Goal: Task Accomplishment & Management: Complete application form

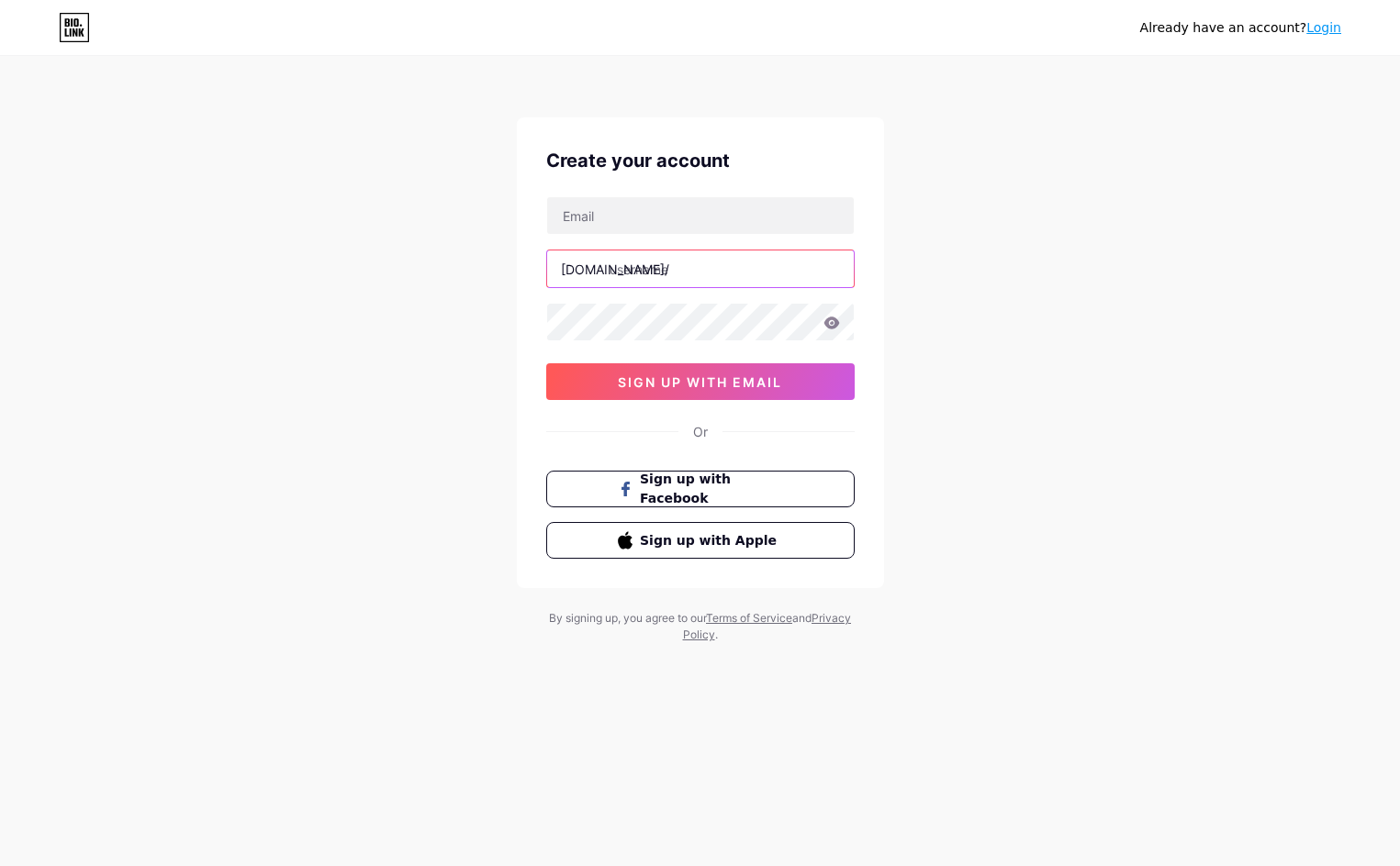
click at [723, 269] on input "text" at bounding box center [700, 269] width 306 height 37
click at [704, 192] on div "Create your account bio.link/ 0cAFcWeA6FdCTlq6hgcYPgEwrQUhRm0UBM8zu8Iwub5imZS5N…" at bounding box center [700, 352] width 367 height 471
click at [700, 201] on input "text" at bounding box center [700, 216] width 306 height 37
click at [660, 224] on input "text" at bounding box center [700, 216] width 306 height 37
paste input "[EMAIL_ADDRESS][DOMAIN_NAME]"
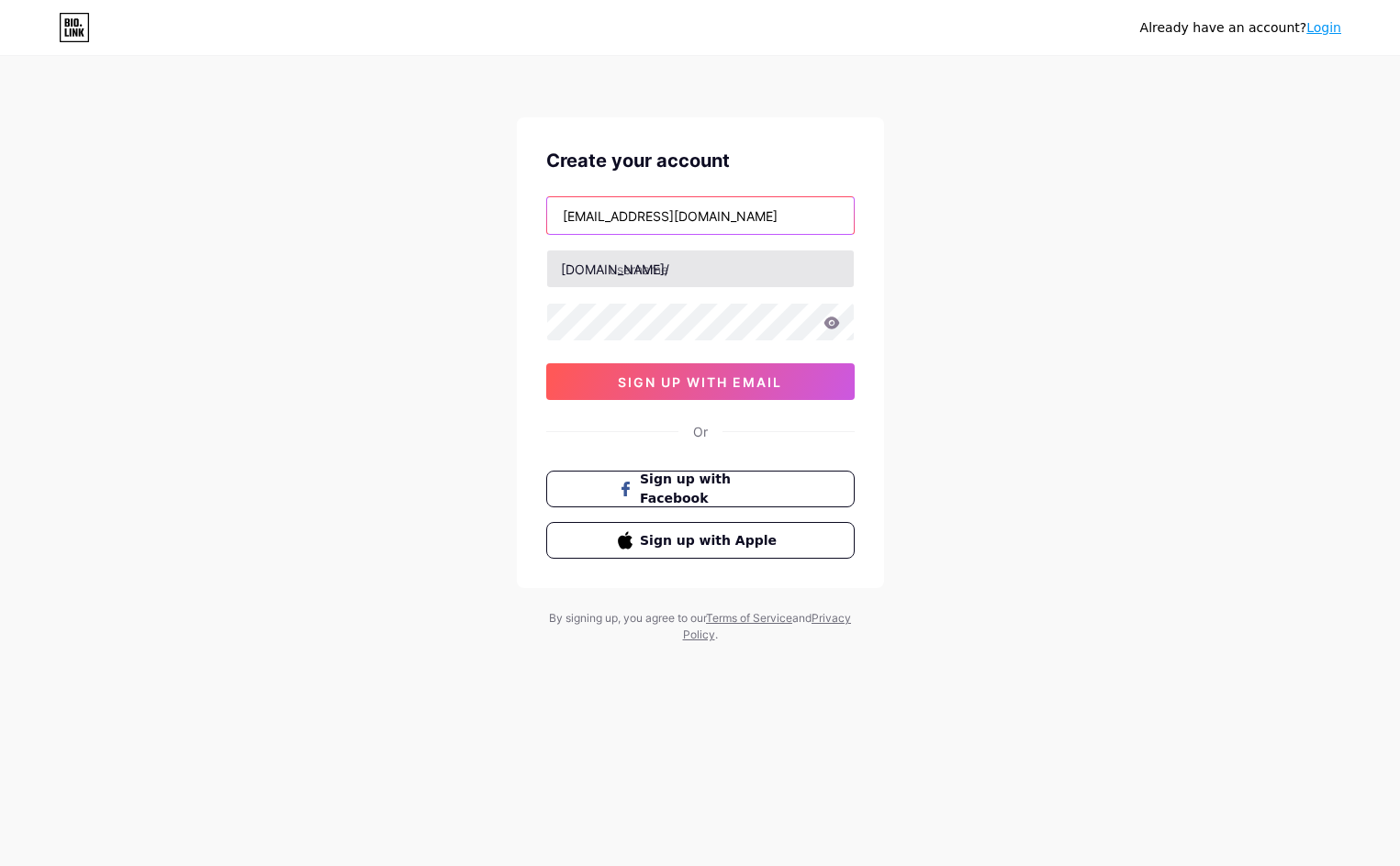
type input "[EMAIL_ADDRESS][DOMAIN_NAME]"
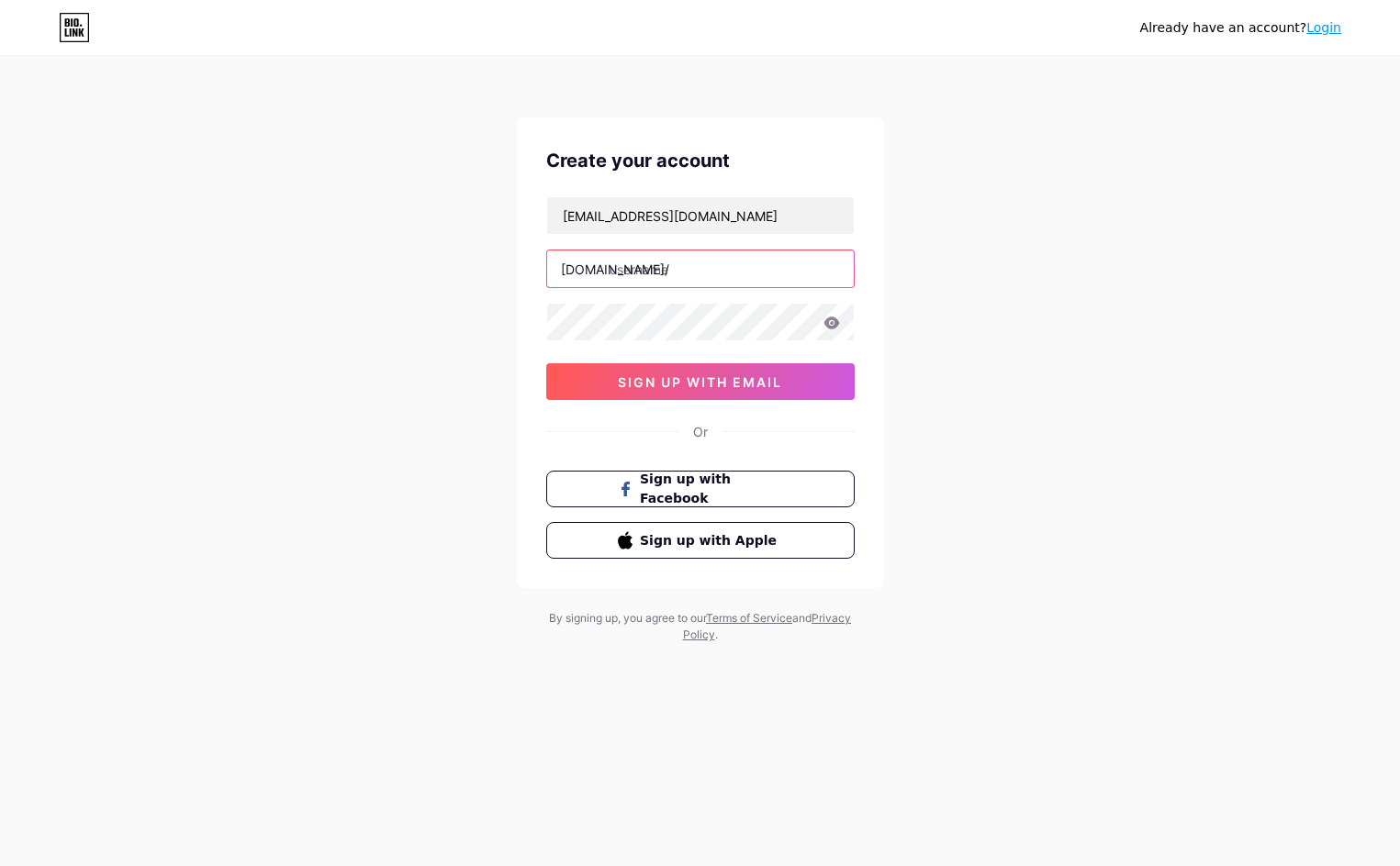
click at [682, 278] on input "text" at bounding box center [700, 269] width 306 height 37
click at [651, 269] on input "text" at bounding box center [700, 269] width 306 height 37
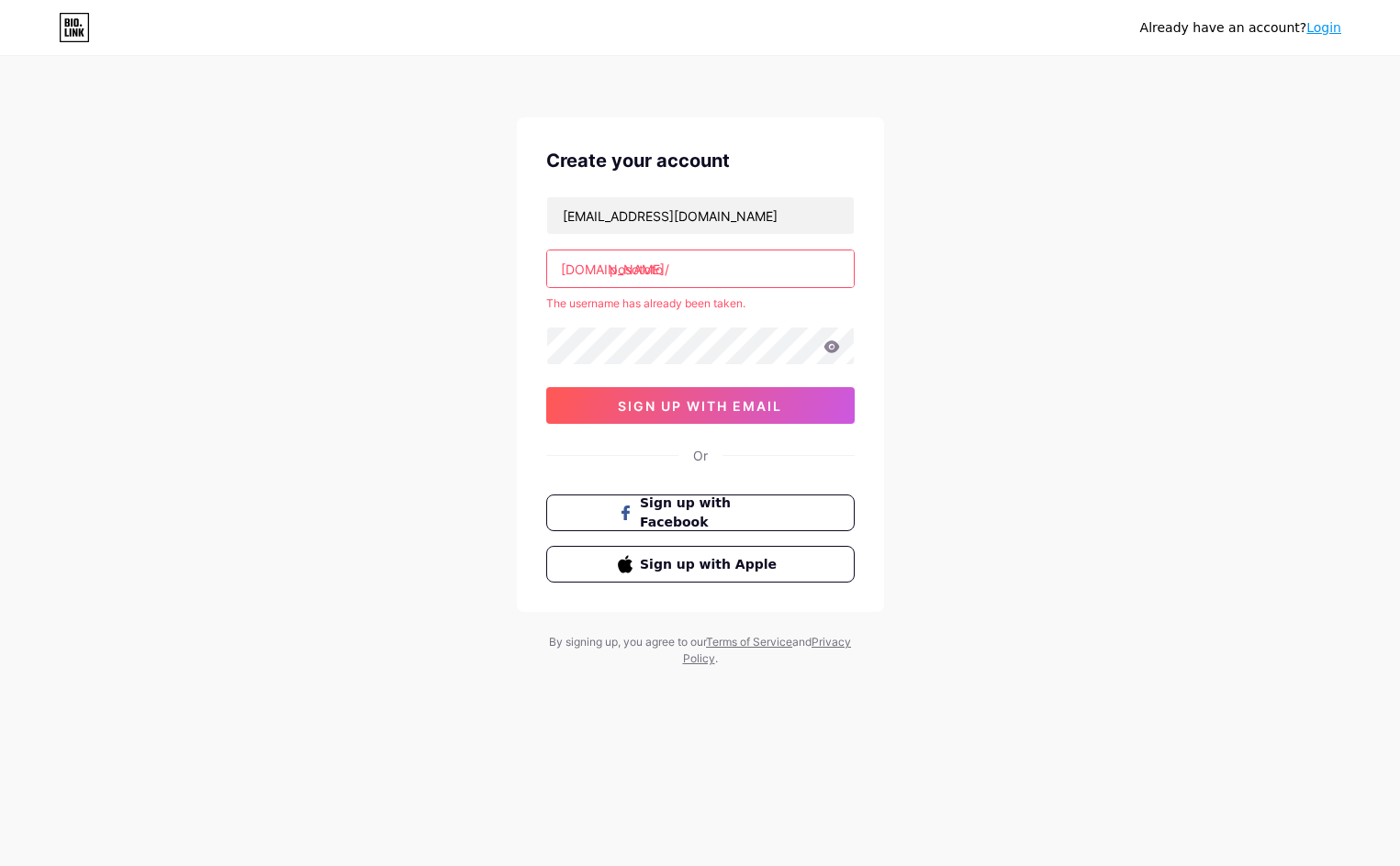
click at [709, 264] on input "posototo" at bounding box center [700, 269] width 306 height 37
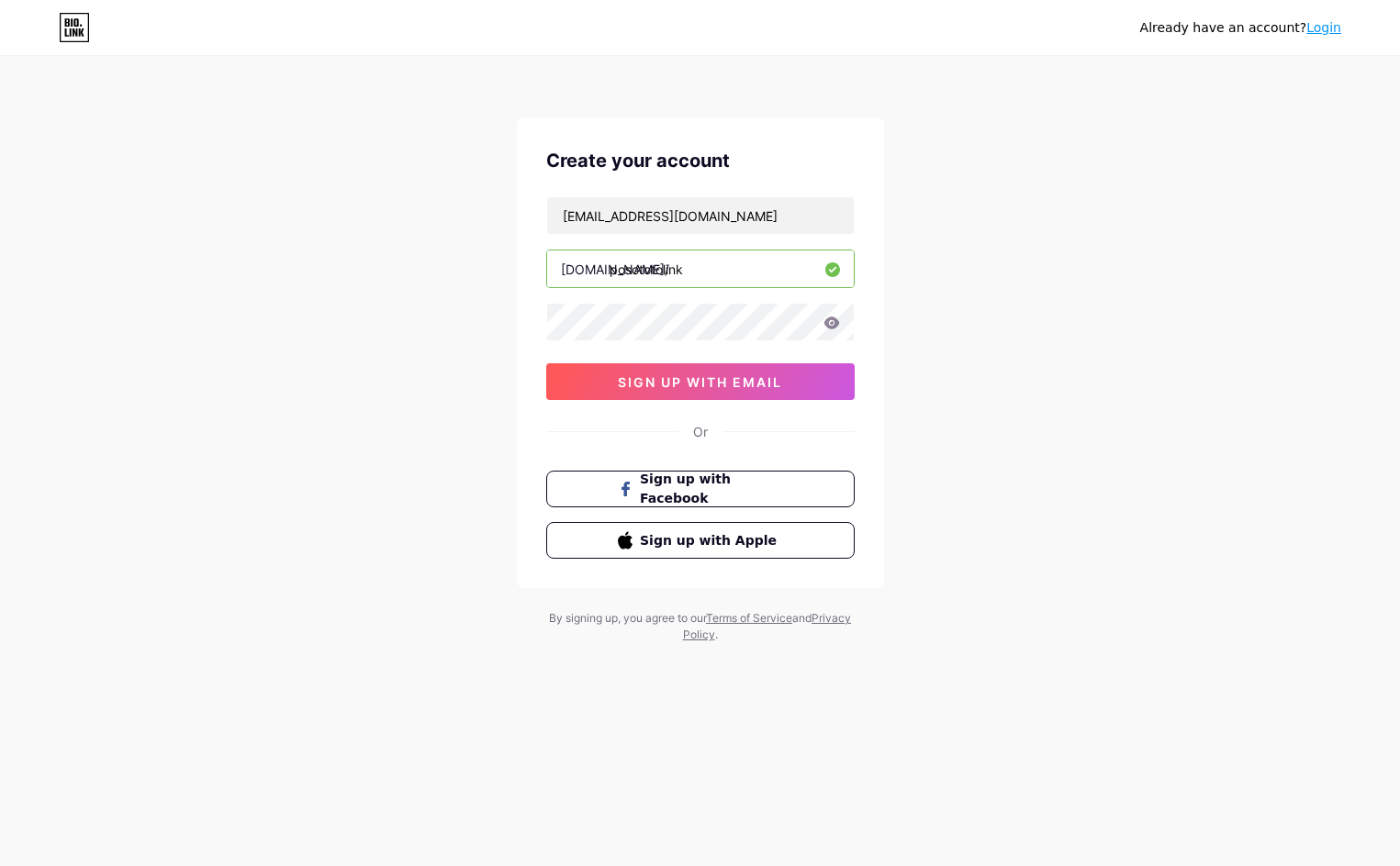
type input "posototolink"
click at [707, 223] on input "[EMAIL_ADDRESS][DOMAIN_NAME]" at bounding box center [700, 216] width 306 height 37
click at [657, 268] on input "posototolink" at bounding box center [700, 269] width 306 height 37
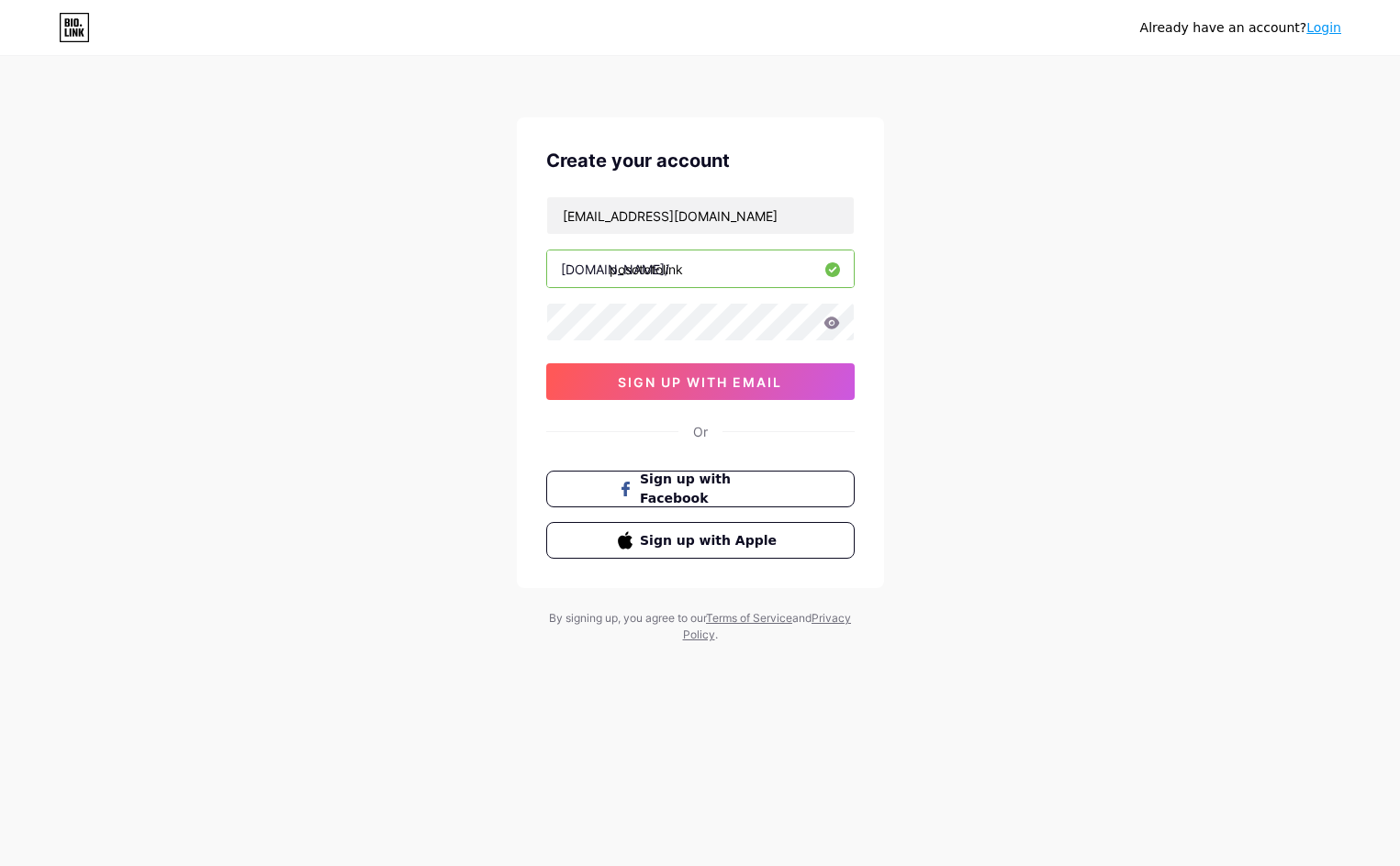
click at [703, 273] on input "posototolink" at bounding box center [700, 269] width 306 height 37
drag, startPoint x: 716, startPoint y: 273, endPoint x: 521, endPoint y: 261, distance: 195.4
click at [521, 261] on div "Create your account saniaonil@gmail.com bio.link/ posototolink 0cAFcWeA6FdCTlq6…" at bounding box center [700, 352] width 367 height 471
click at [832, 319] on icon at bounding box center [831, 323] width 16 height 12
click at [830, 327] on icon at bounding box center [831, 323] width 16 height 12
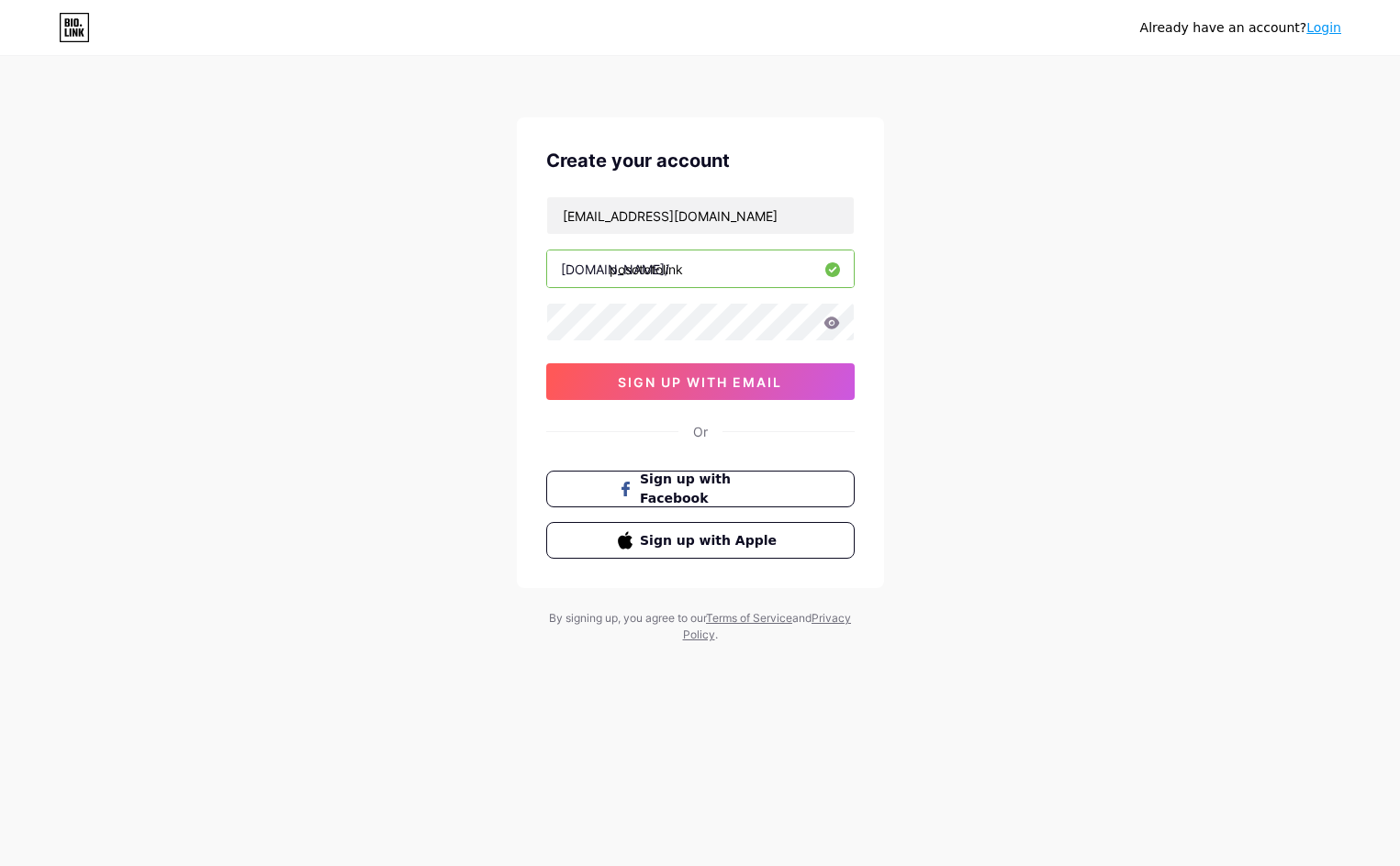
click at [835, 322] on icon at bounding box center [831, 323] width 16 height 12
click at [675, 383] on span "sign up with email" at bounding box center [700, 382] width 164 height 16
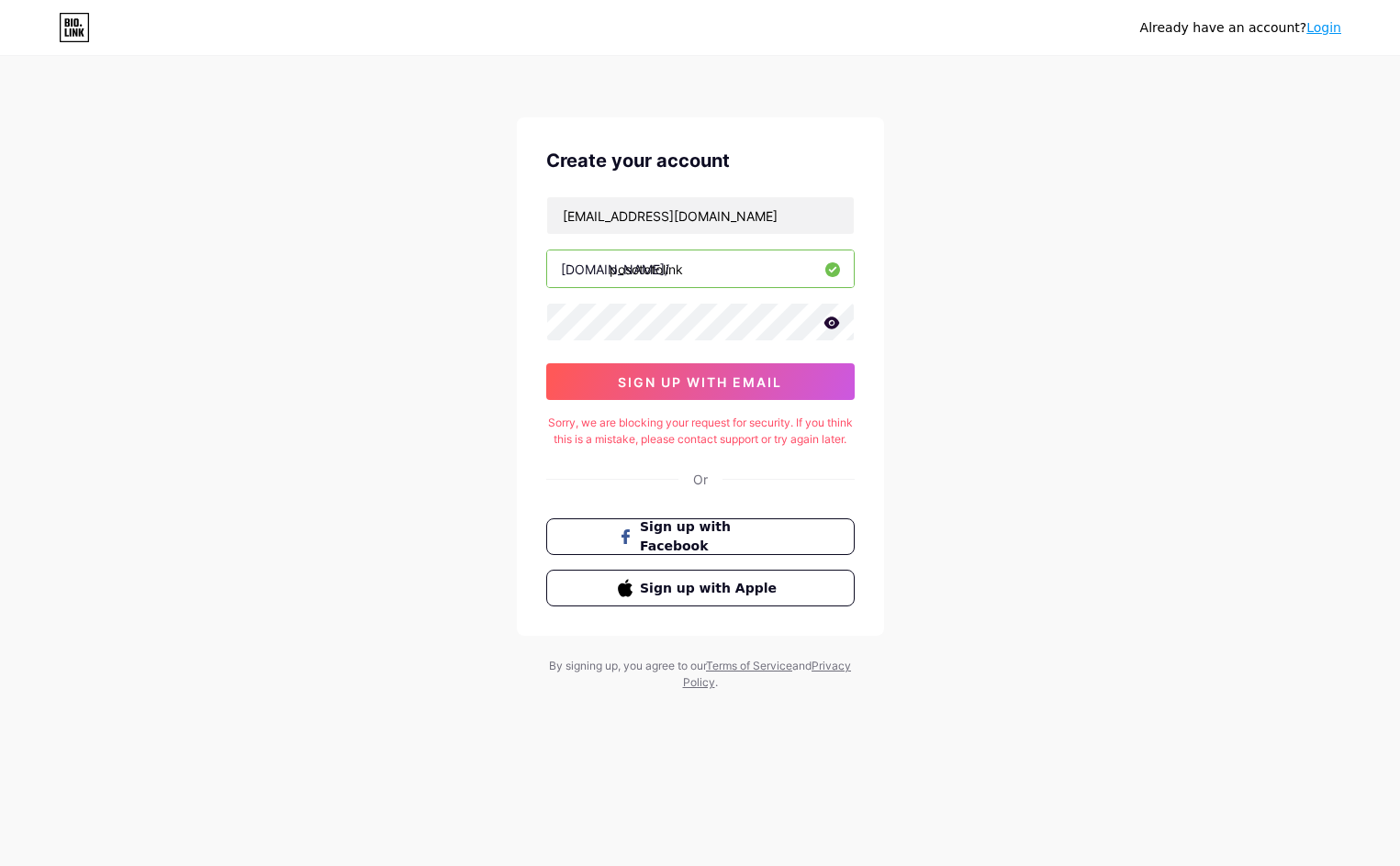
click at [725, 262] on input "posototolink" at bounding box center [700, 269] width 306 height 37
click at [738, 197] on input "[EMAIL_ADDRESS][DOMAIN_NAME]" at bounding box center [700, 216] width 306 height 37
click at [86, 34] on icon at bounding box center [74, 27] width 31 height 29
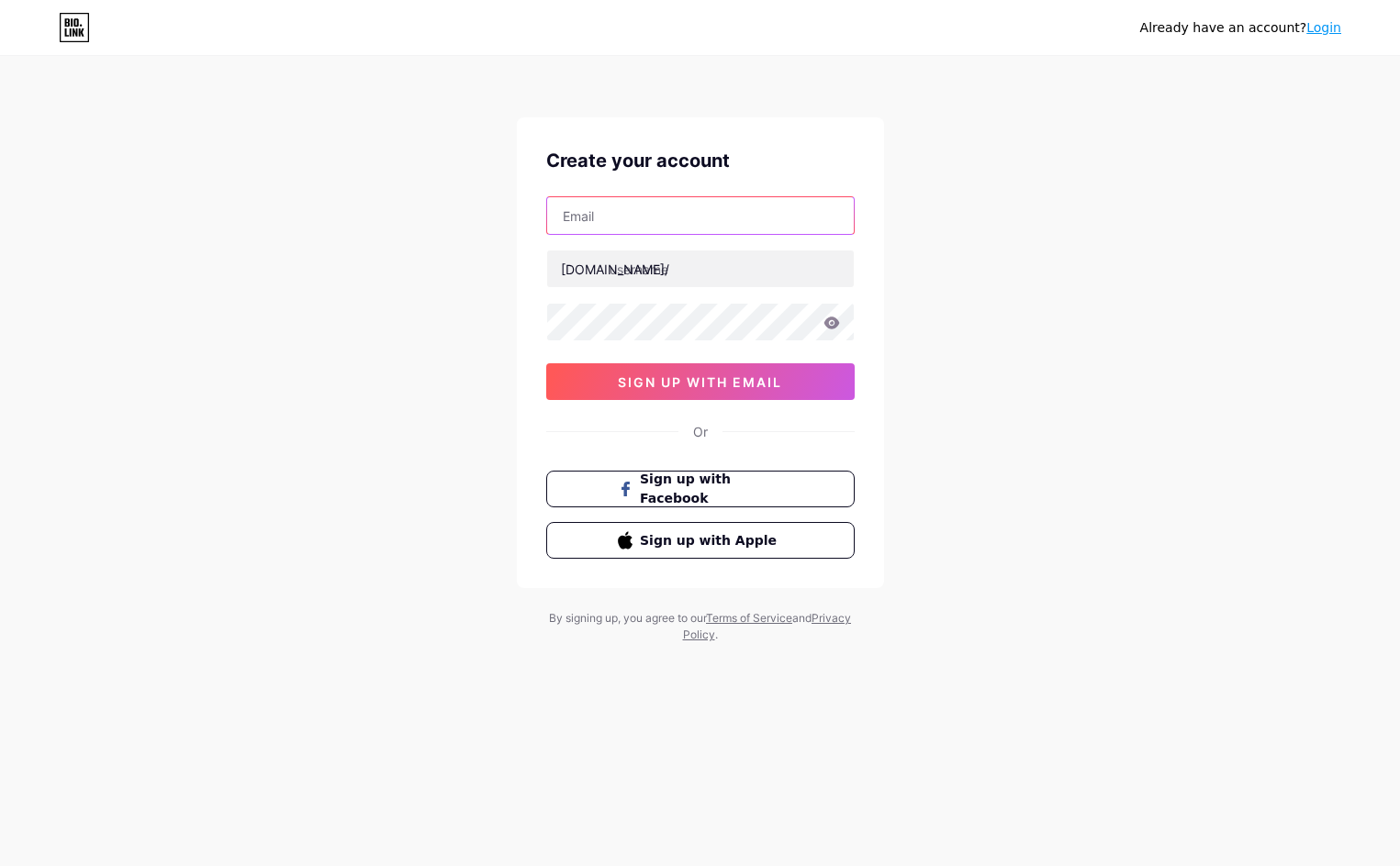
click at [751, 226] on input "text" at bounding box center [700, 216] width 306 height 37
paste input "posototolink"
type input "[EMAIL_ADDRESS][DOMAIN_NAME]"
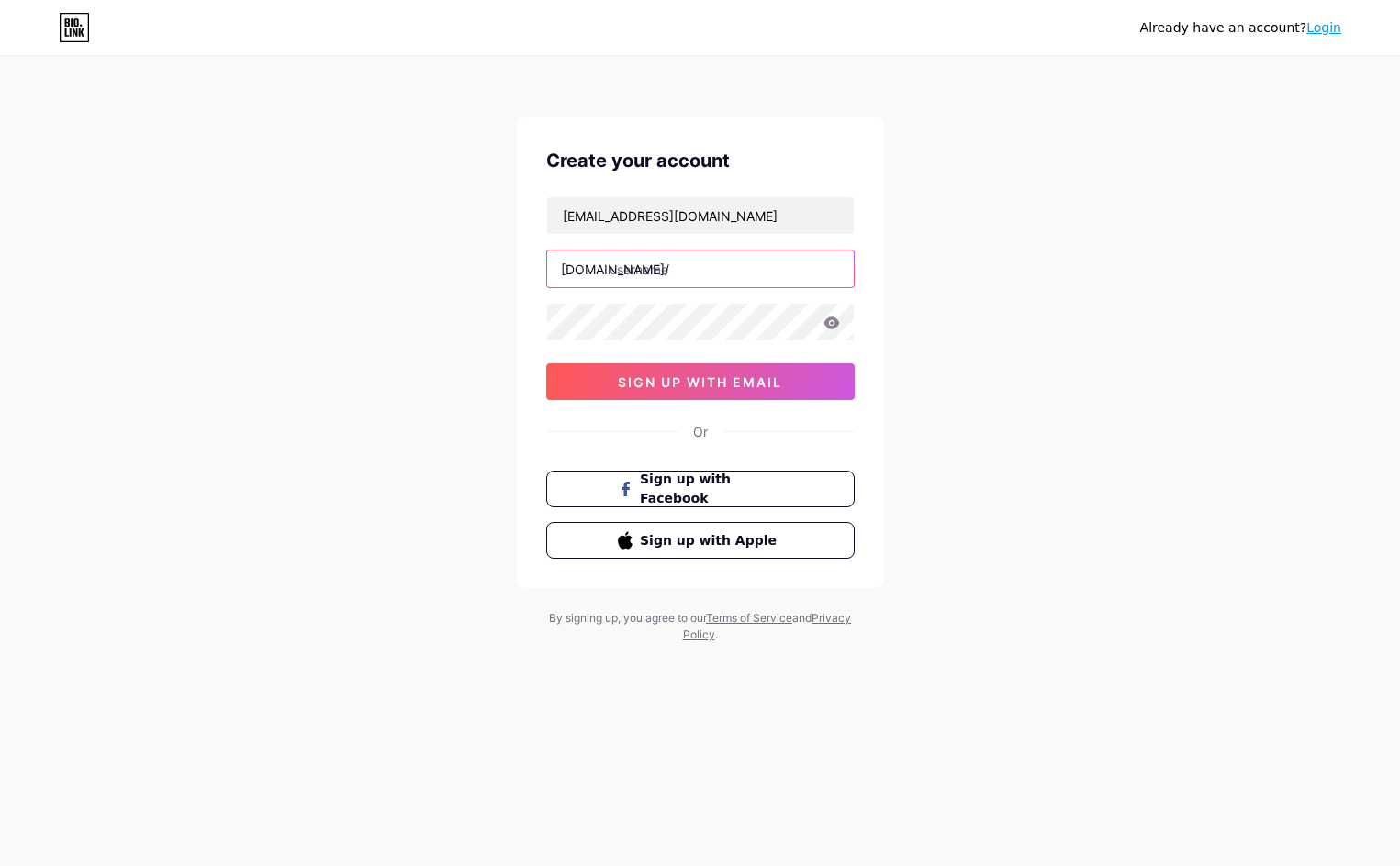
click at [696, 278] on input "text" at bounding box center [700, 269] width 306 height 37
type input "posototolink"
click at [1074, 387] on div "Already have an account? Login Create your account [EMAIL_ADDRESS][DOMAIN_NAME]…" at bounding box center [700, 351] width 1400 height 702
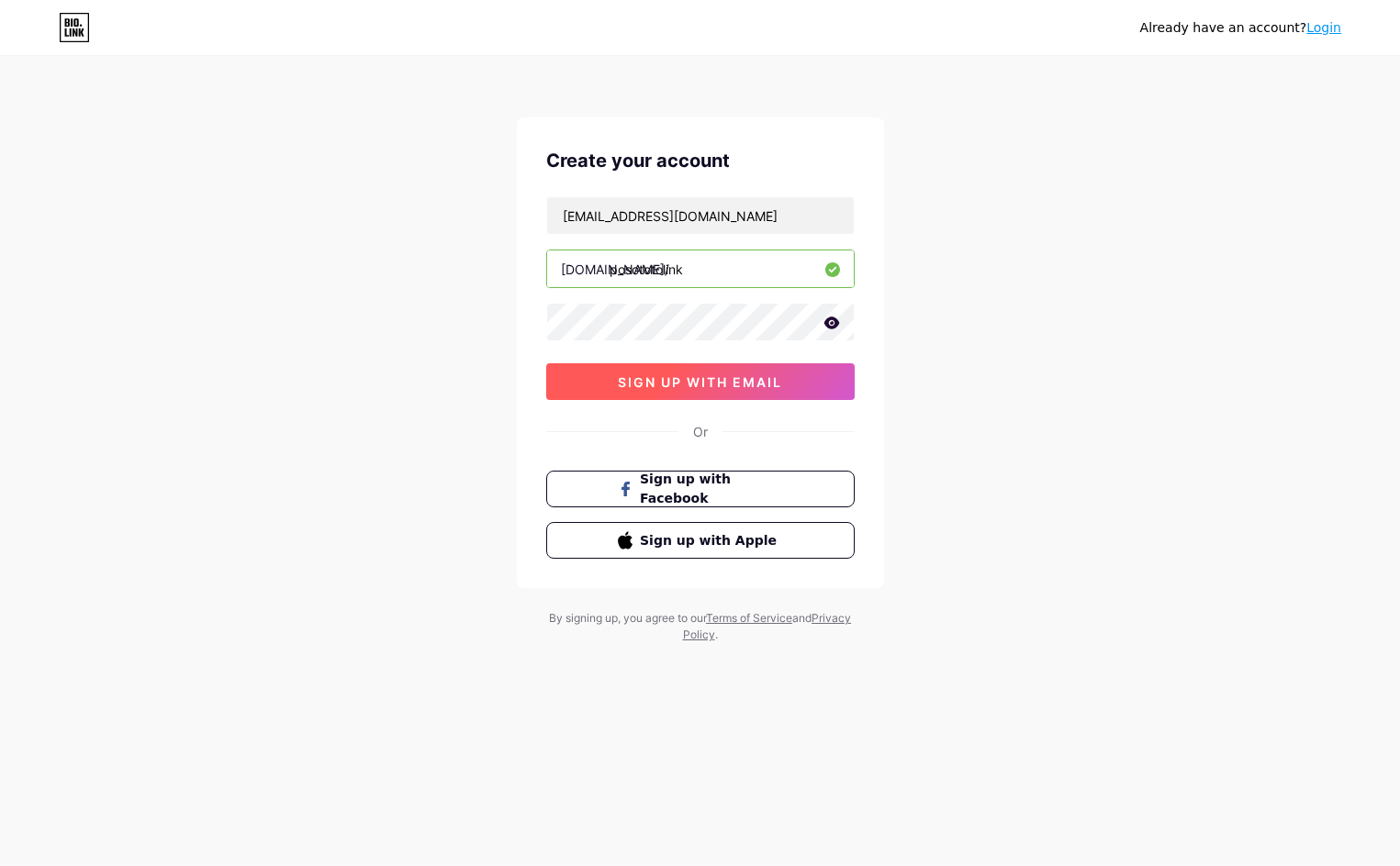
click at [722, 375] on span "sign up with email" at bounding box center [700, 382] width 164 height 16
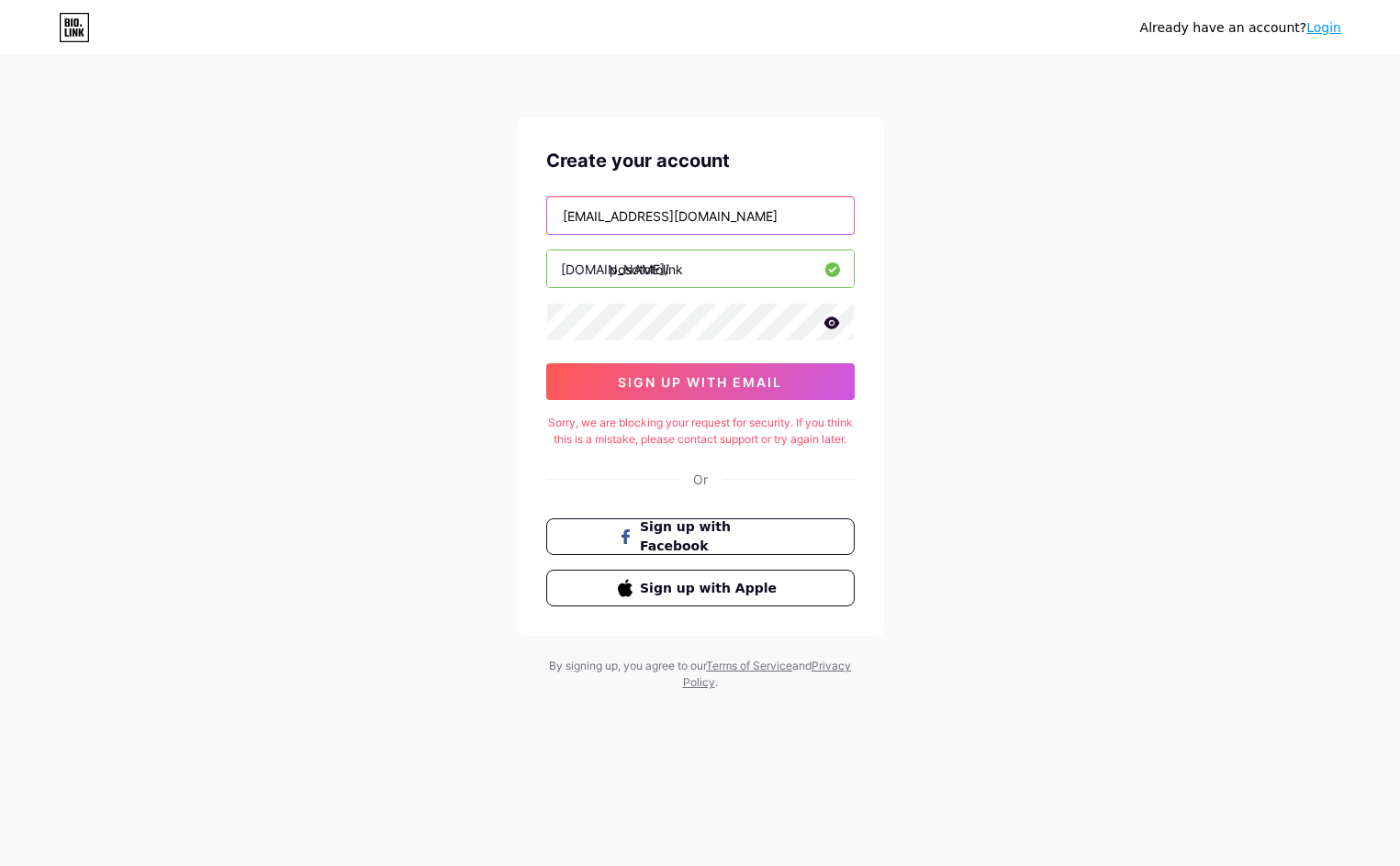
click at [672, 216] on input "[EMAIL_ADDRESS][DOMAIN_NAME]" at bounding box center [700, 216] width 306 height 37
click at [1281, 157] on div "Already have an account? Login Create your account [EMAIL_ADDRESS][DOMAIN_NAME]…" at bounding box center [700, 374] width 1400 height 750
